Goal: Navigation & Orientation: Understand site structure

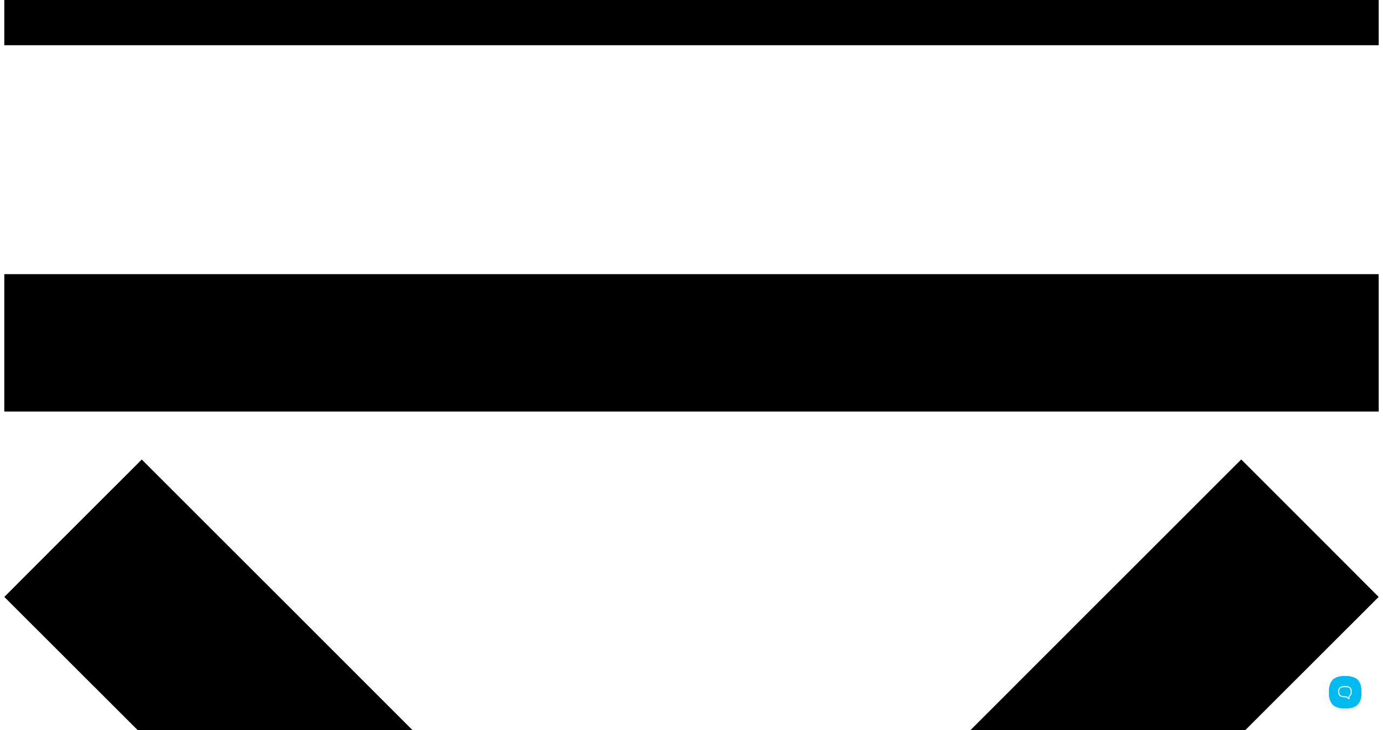
scroll to position [906, 0]
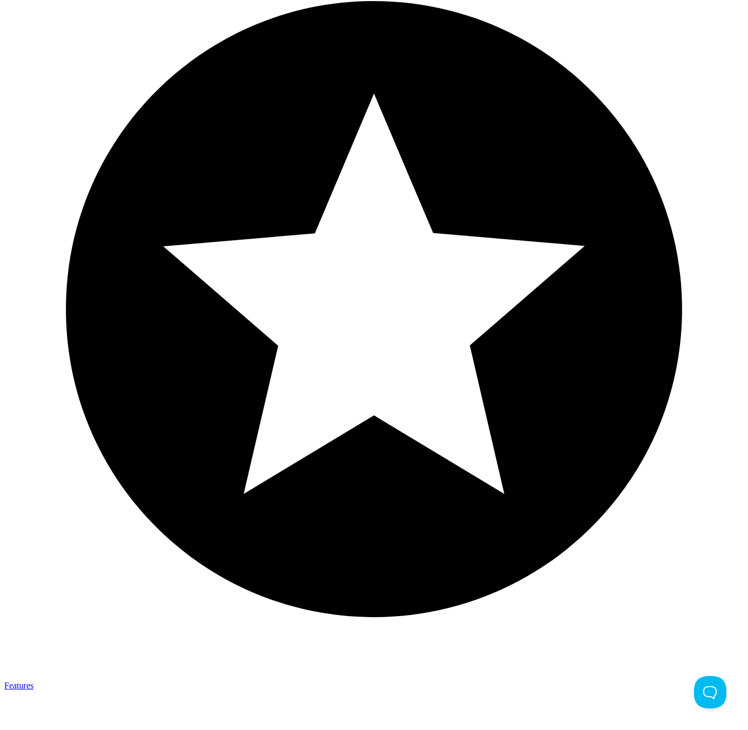
scroll to position [1432, 1]
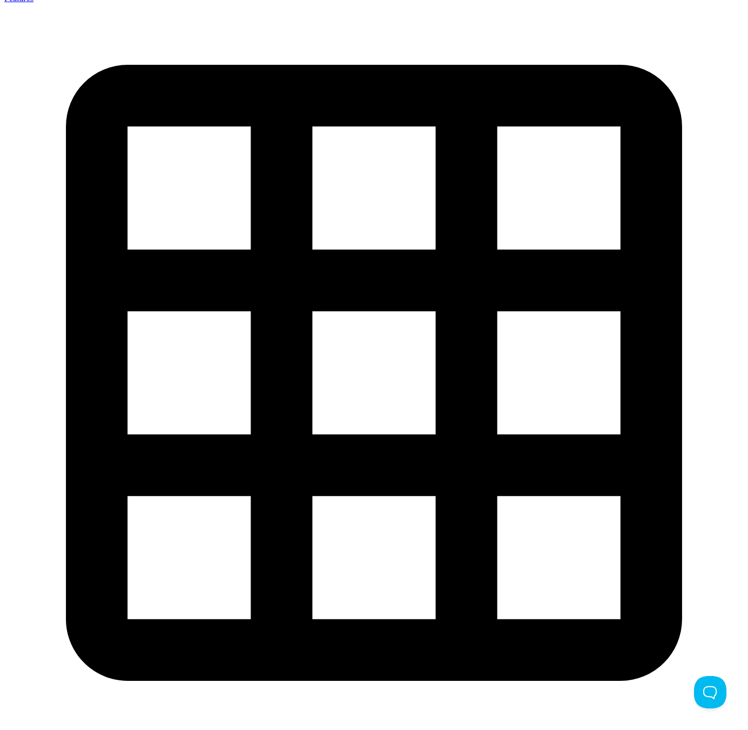
scroll to position [2236, 1]
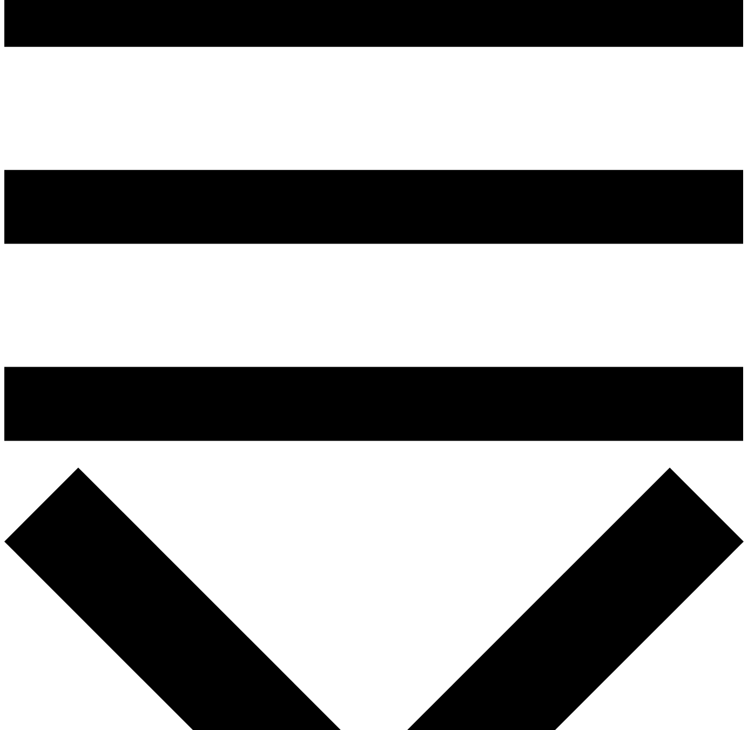
scroll to position [474, 0]
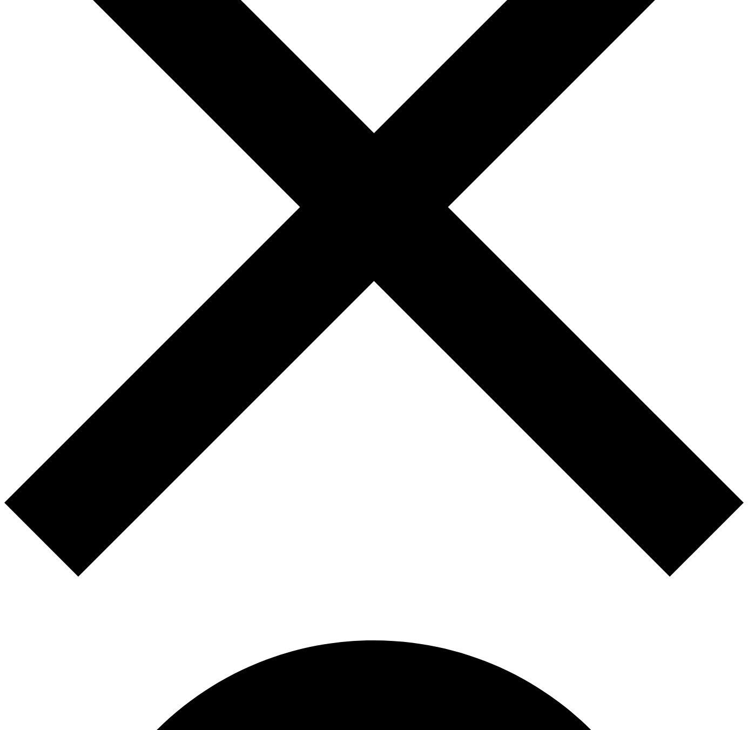
scroll to position [1123, 0]
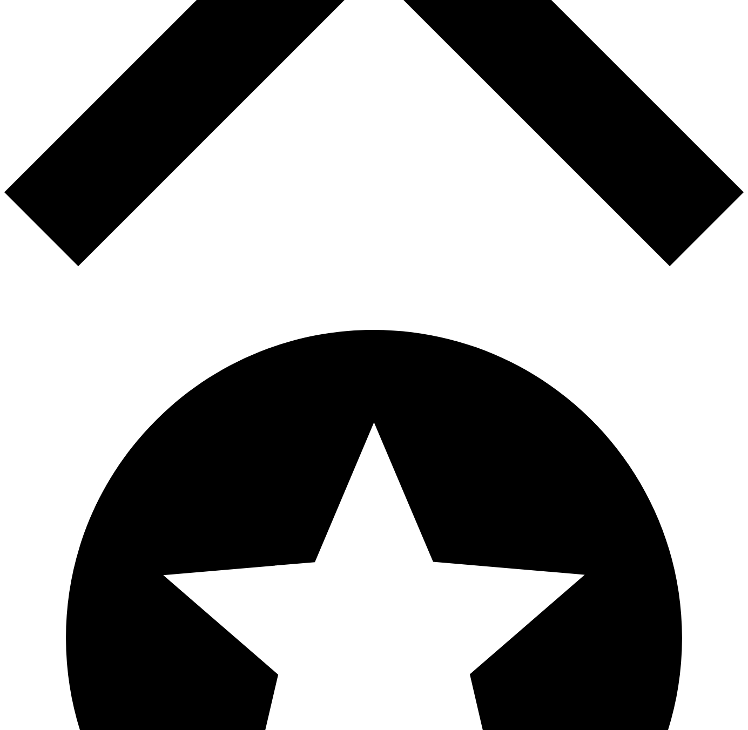
scroll to position [1297, 0]
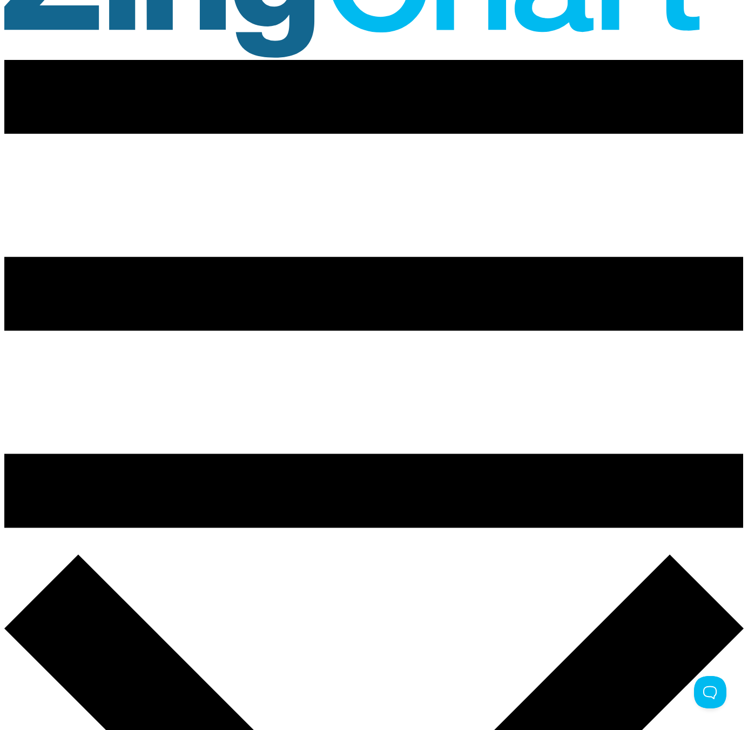
scroll to position [185, 0]
